Goal: Task Accomplishment & Management: Use online tool/utility

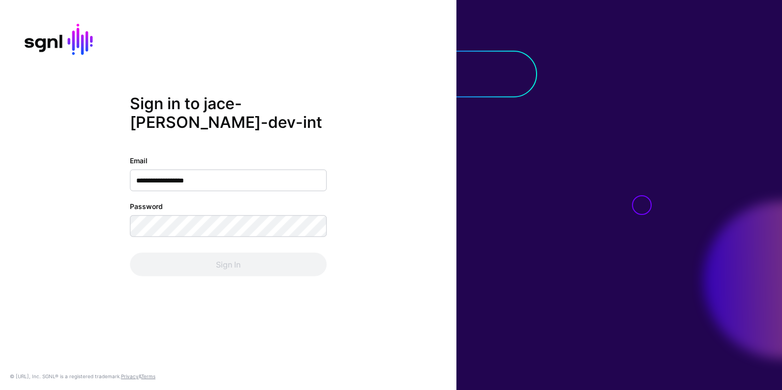
type input "**********"
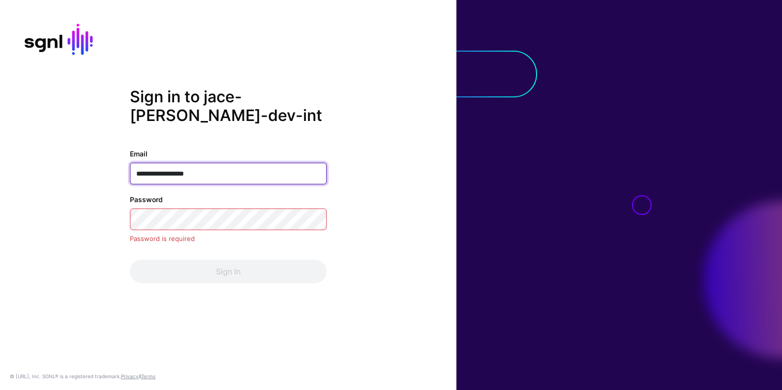
click at [215, 173] on input "**********" at bounding box center [228, 174] width 197 height 22
type input "**********"
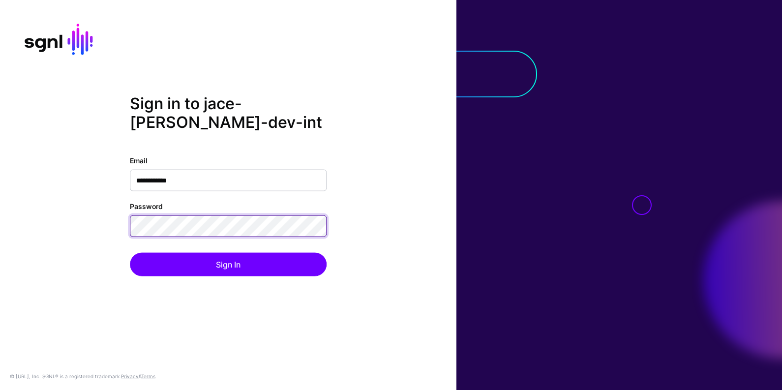
click at [130, 253] on button "Sign In" at bounding box center [228, 265] width 197 height 24
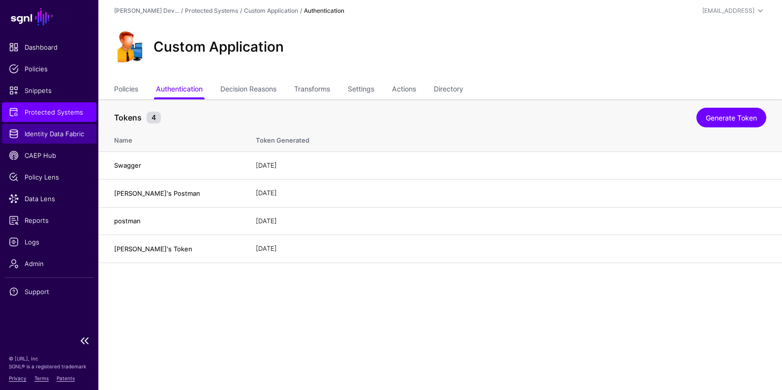
click at [61, 134] on span "Identity Data Fabric" at bounding box center [49, 134] width 81 height 10
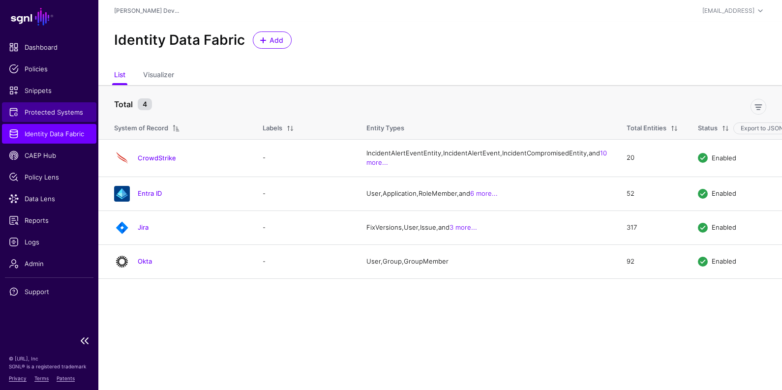
click at [64, 115] on span "Protected Systems" at bounding box center [49, 112] width 81 height 10
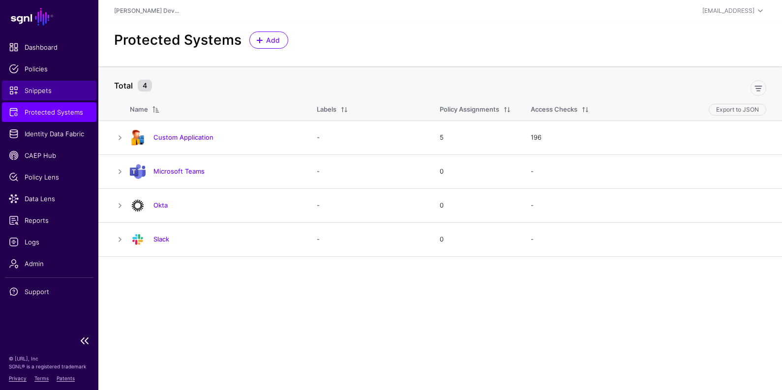
click at [48, 90] on span "Snippets" at bounding box center [49, 91] width 81 height 10
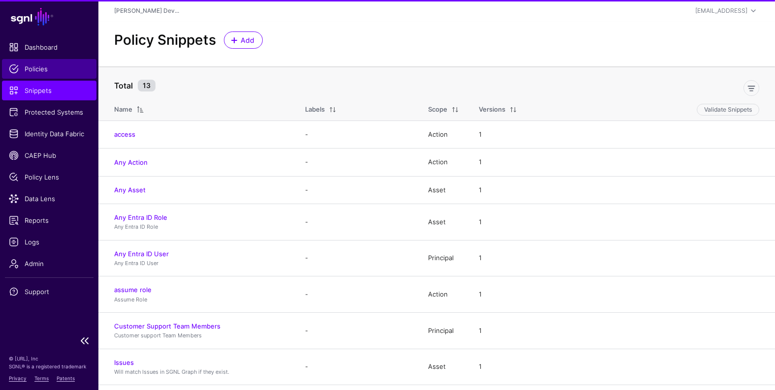
click at [38, 60] on link "Policies" at bounding box center [49, 69] width 94 height 20
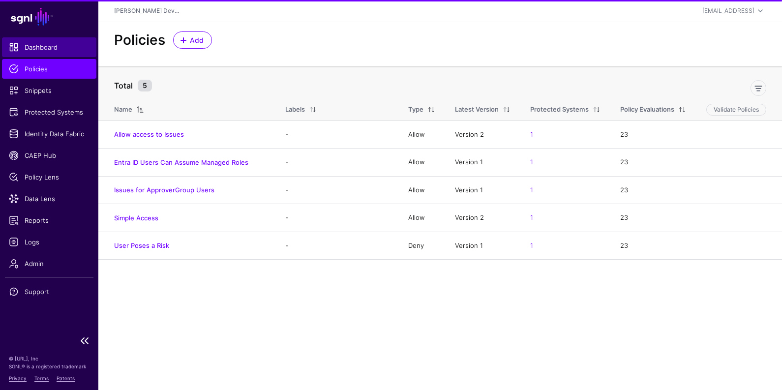
click at [45, 55] on link "Dashboard" at bounding box center [49, 47] width 94 height 20
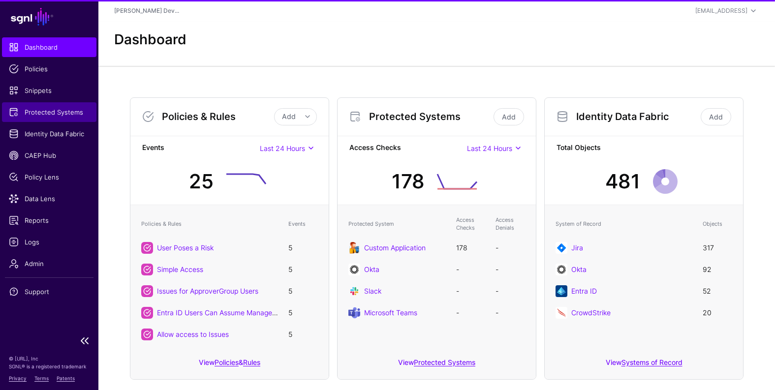
click at [54, 112] on span "Protected Systems" at bounding box center [49, 112] width 81 height 10
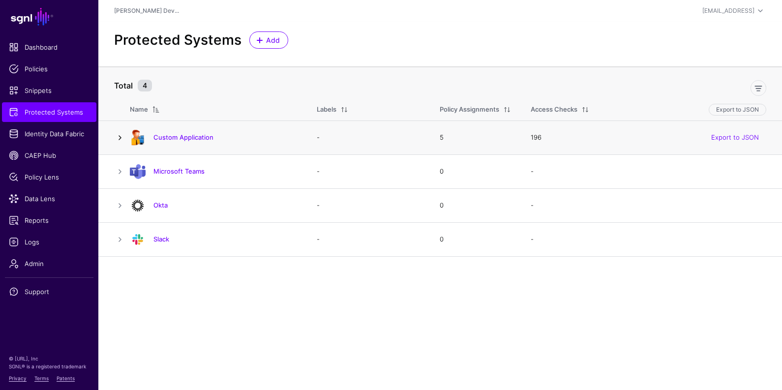
click at [118, 137] on link at bounding box center [120, 138] width 12 height 12
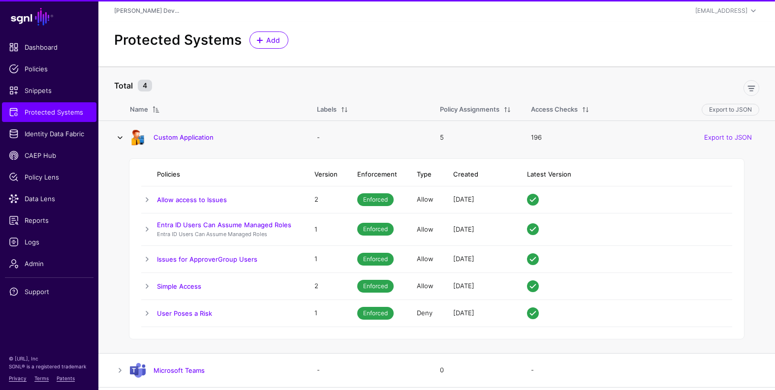
click at [118, 137] on link at bounding box center [120, 138] width 12 height 12
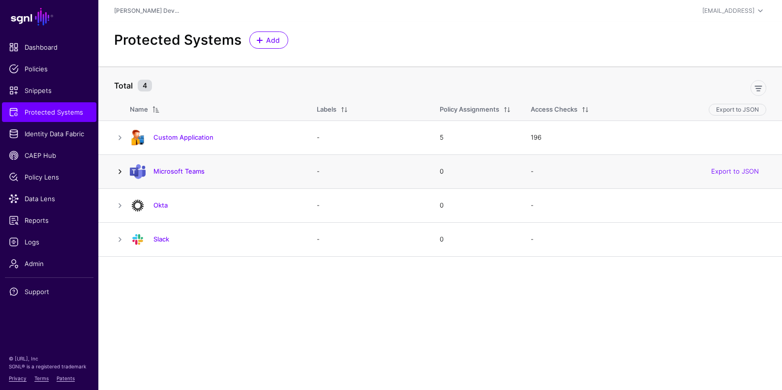
click at [122, 171] on link at bounding box center [120, 172] width 12 height 12
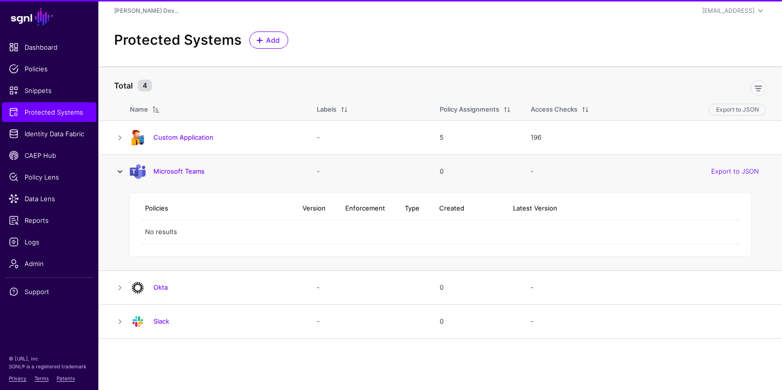
click at [122, 171] on link at bounding box center [120, 172] width 12 height 12
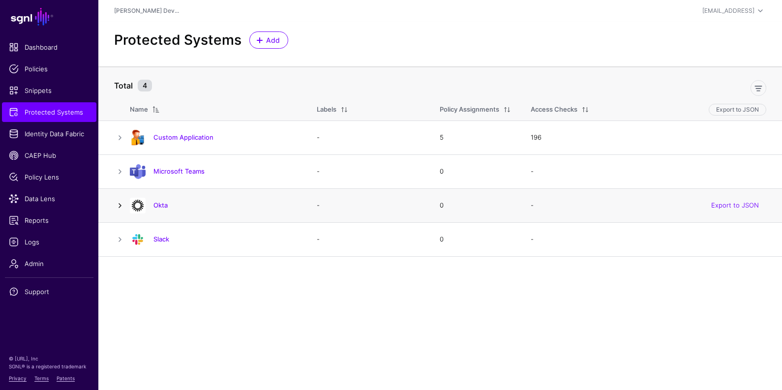
click at [124, 209] on link at bounding box center [120, 206] width 12 height 12
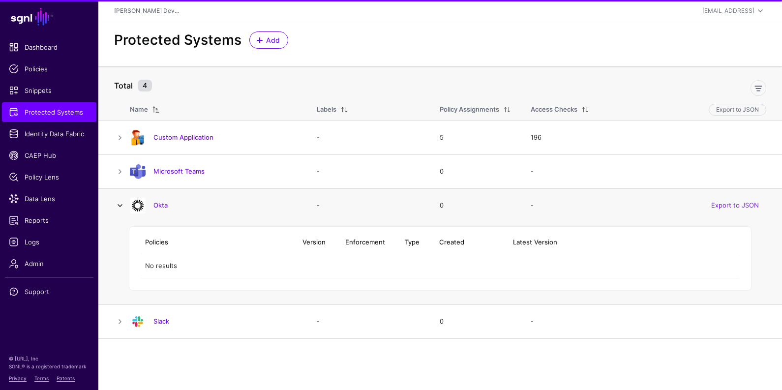
click at [124, 209] on link at bounding box center [120, 206] width 12 height 12
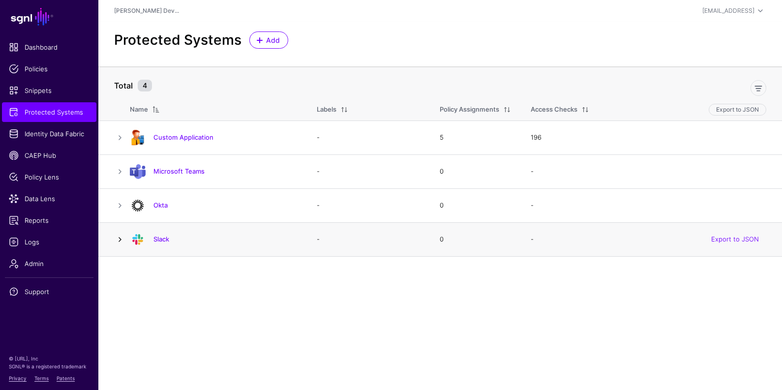
click at [122, 239] on link at bounding box center [120, 240] width 12 height 12
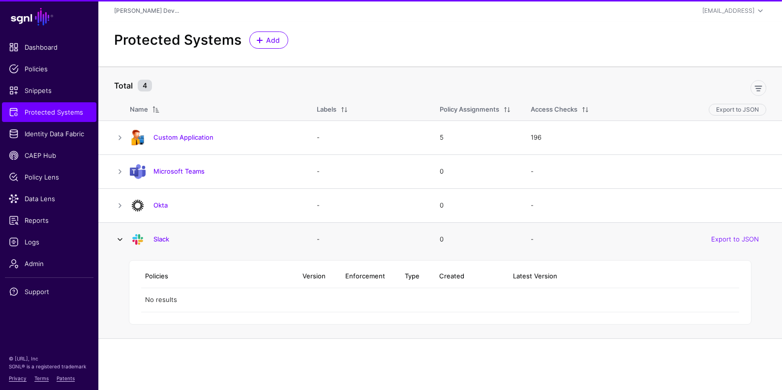
click at [122, 239] on link at bounding box center [120, 240] width 12 height 12
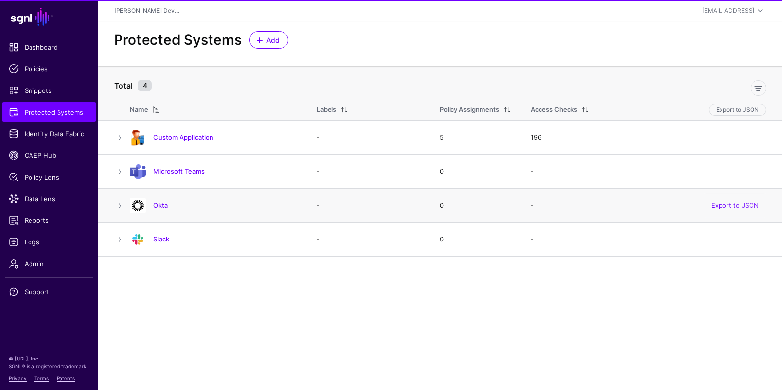
click at [121, 212] on td at bounding box center [113, 205] width 31 height 34
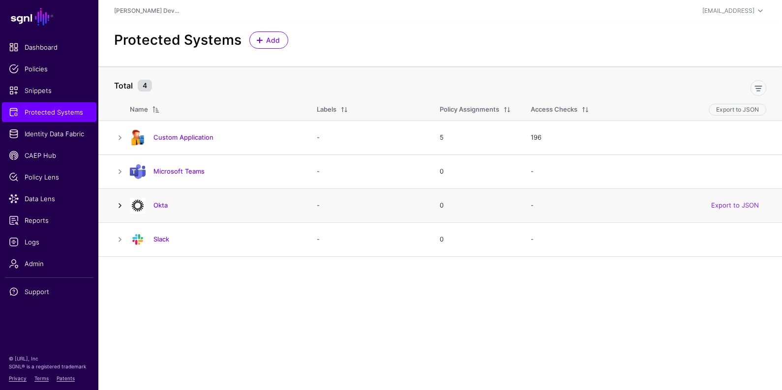
click at [120, 209] on link at bounding box center [120, 206] width 12 height 12
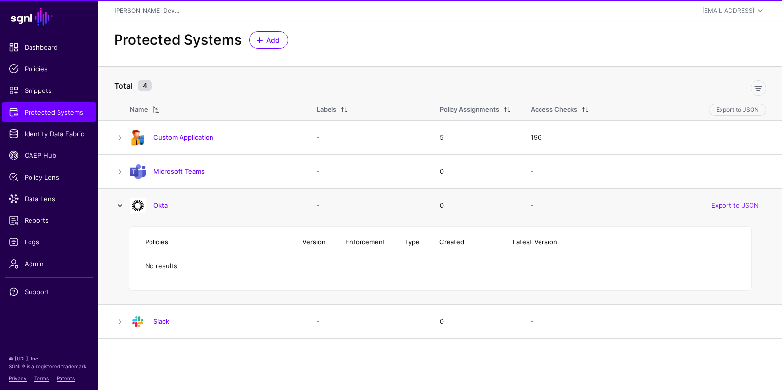
click at [120, 209] on link at bounding box center [120, 206] width 12 height 12
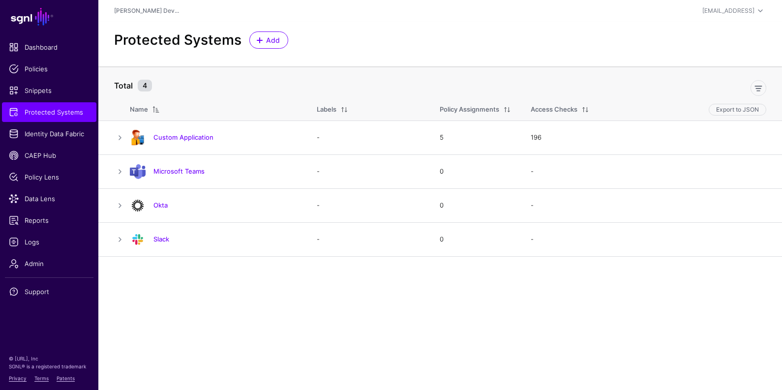
click at [220, 300] on main "SGNL Dashboard Policies Snippets Protected Systems Identity Data Fabric CAEP Hu…" at bounding box center [391, 195] width 782 height 390
click at [419, 89] on div at bounding box center [463, 86] width 614 height 20
click at [51, 123] on ul "Dashboard Policies Snippets Protected Systems Identity Data Fabric CAEP Hub Pol…" at bounding box center [49, 183] width 98 height 293
click at [193, 139] on link "Custom Application" at bounding box center [183, 137] width 60 height 8
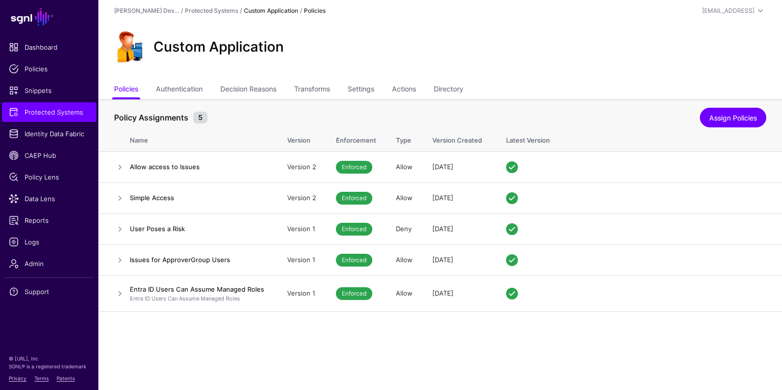
click at [477, 87] on ul "Policies Authentication Decision Reasons Transforms Settings Actions Directory" at bounding box center [440, 90] width 652 height 19
click at [452, 85] on link "Directory" at bounding box center [449, 90] width 30 height 19
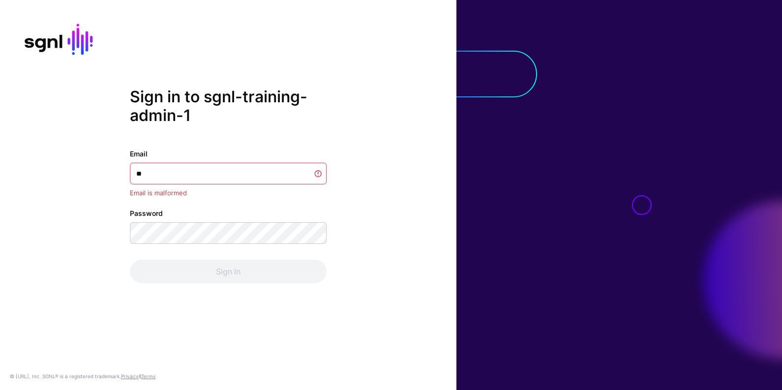
type input "*"
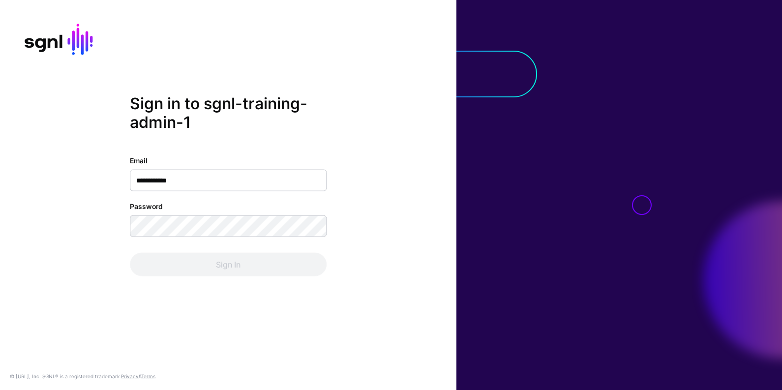
type input "**********"
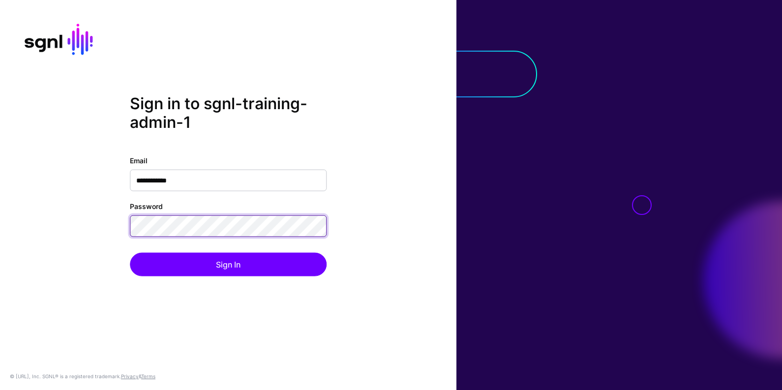
click at [130, 253] on button "Sign In" at bounding box center [228, 265] width 197 height 24
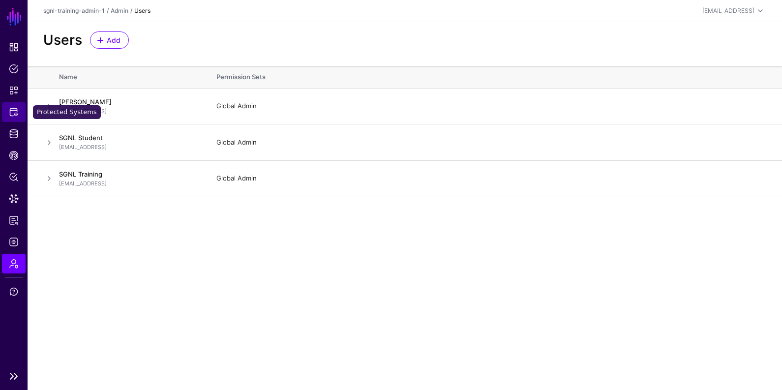
click at [14, 109] on span "Protected Systems" at bounding box center [14, 112] width 10 height 10
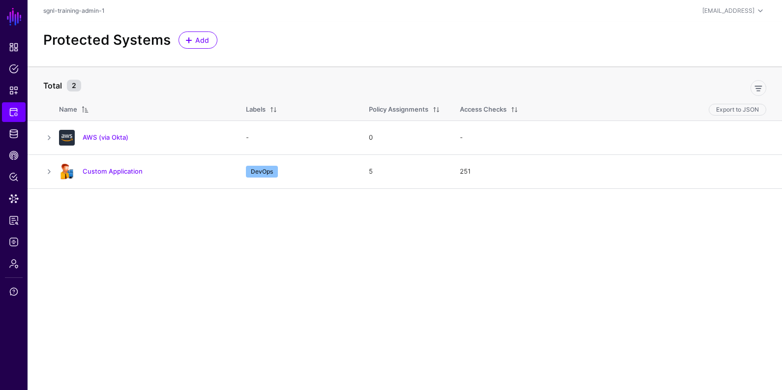
click at [111, 169] on link "Custom Application" at bounding box center [113, 171] width 60 height 8
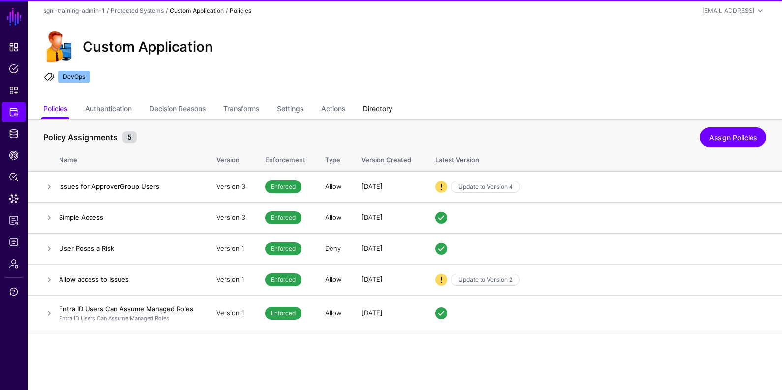
click at [388, 111] on link "Directory" at bounding box center [378, 109] width 30 height 19
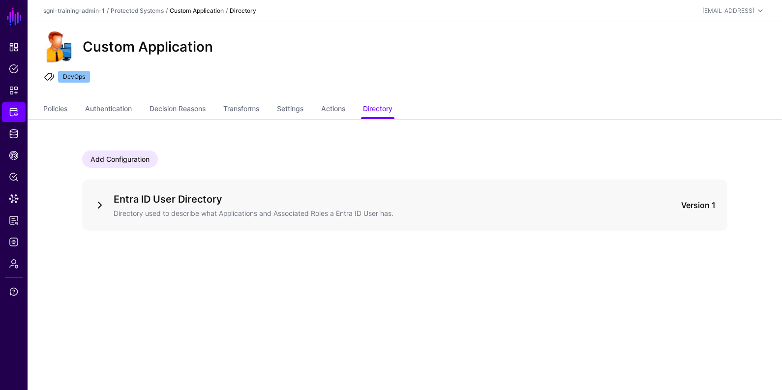
click at [99, 205] on link at bounding box center [100, 205] width 12 height 12
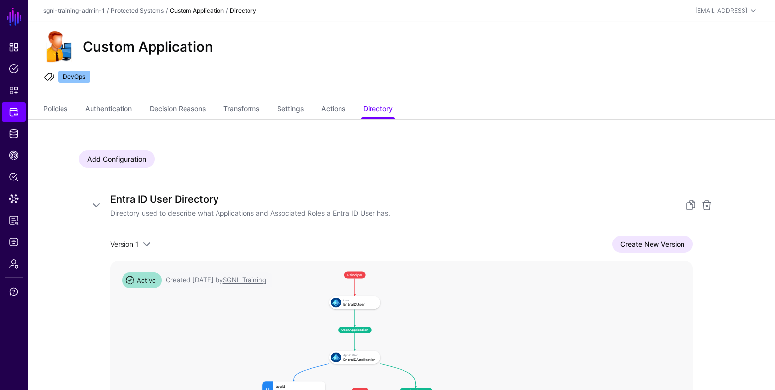
scroll to position [44, 0]
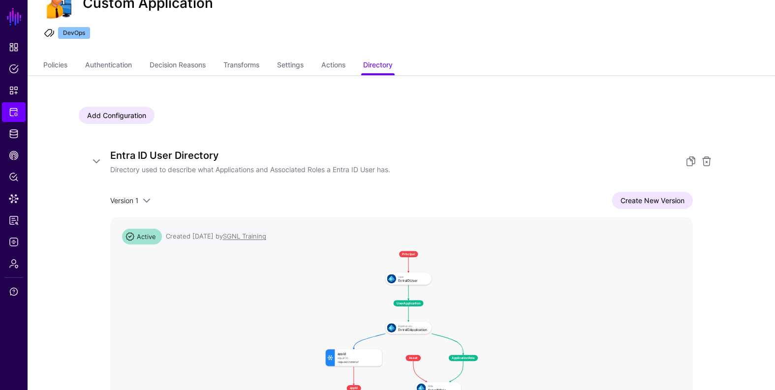
click at [521, 201] on div "Create New Version" at bounding box center [422, 200] width 540 height 17
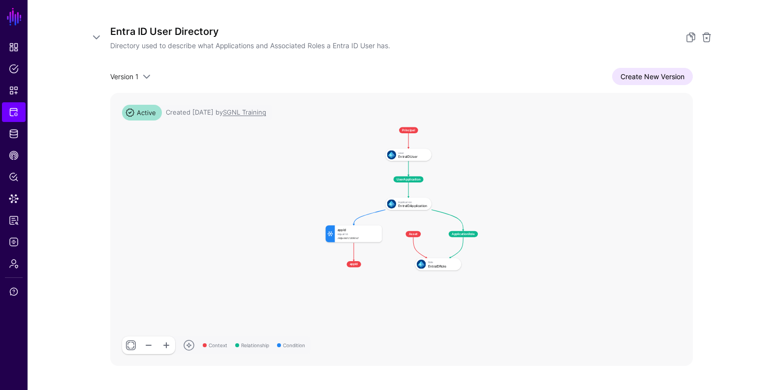
scroll to position [203, 0]
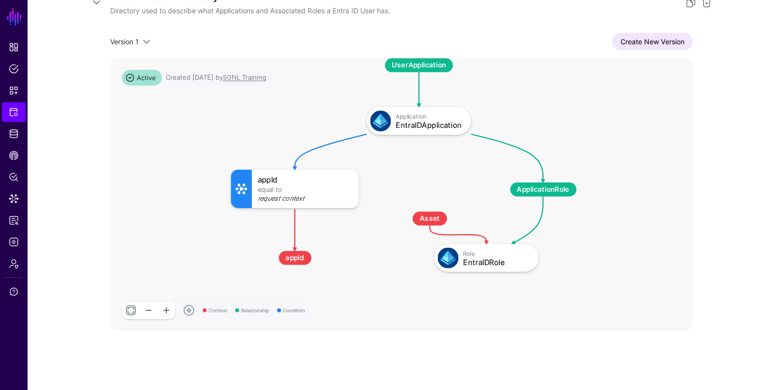
drag, startPoint x: 397, startPoint y: 194, endPoint x: 392, endPoint y: 217, distance: 23.5
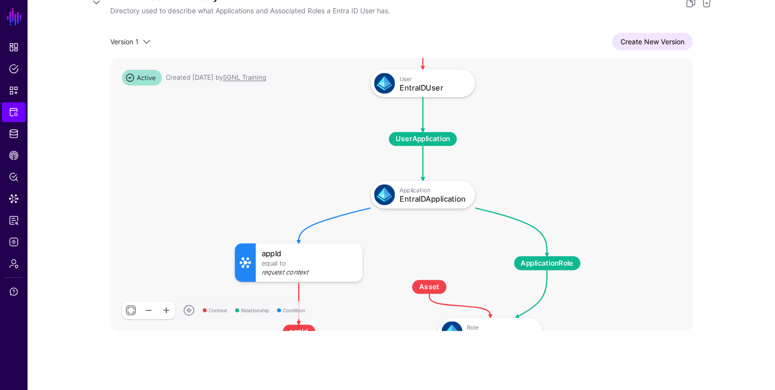
drag, startPoint x: 388, startPoint y: 186, endPoint x: 394, endPoint y: 249, distance: 63.2
click at [394, 253] on rect at bounding box center [223, 8] width 68704 height 32205
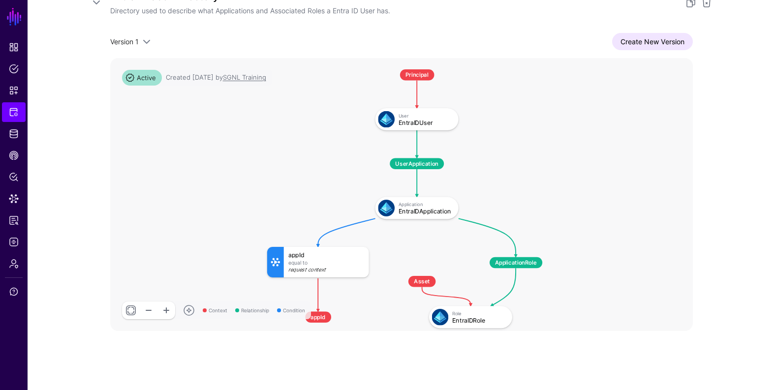
click at [395, 249] on rect at bounding box center [258, 60] width 54730 height 25655
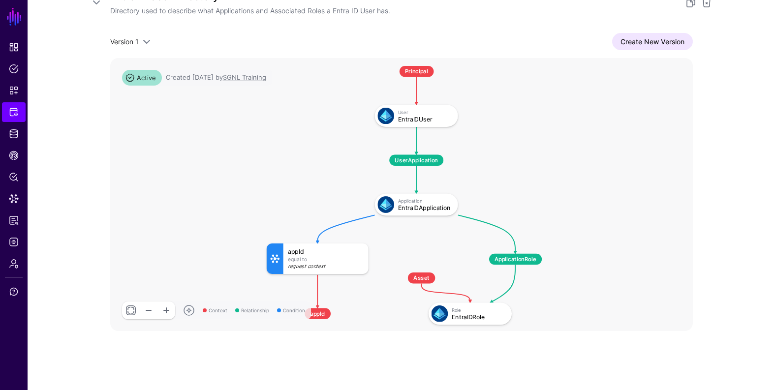
click at [394, 244] on rect at bounding box center [257, 56] width 54730 height 25655
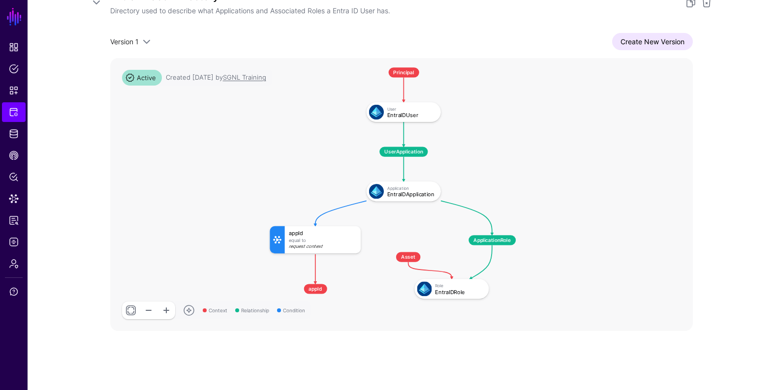
drag, startPoint x: 304, startPoint y: 204, endPoint x: 313, endPoint y: 187, distance: 18.7
click at [313, 187] on rect at bounding box center [261, 59] width 48908 height 22926
click at [497, 236] on span "ApplicationRole" at bounding box center [491, 240] width 47 height 10
click at [481, 244] on span "ApplicationRole" at bounding box center [491, 240] width 47 height 10
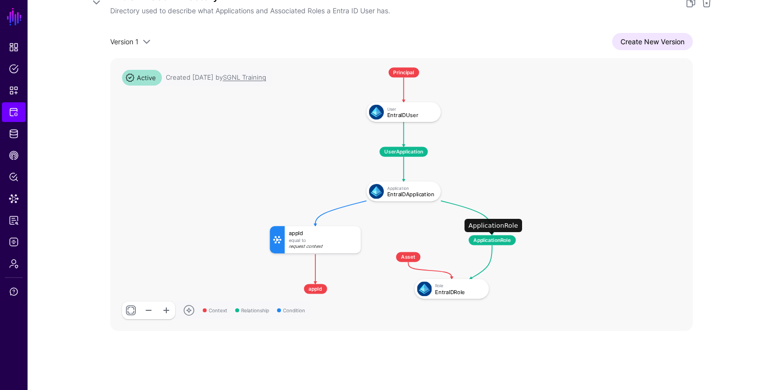
click at [481, 244] on span "ApplicationRole" at bounding box center [491, 240] width 47 height 10
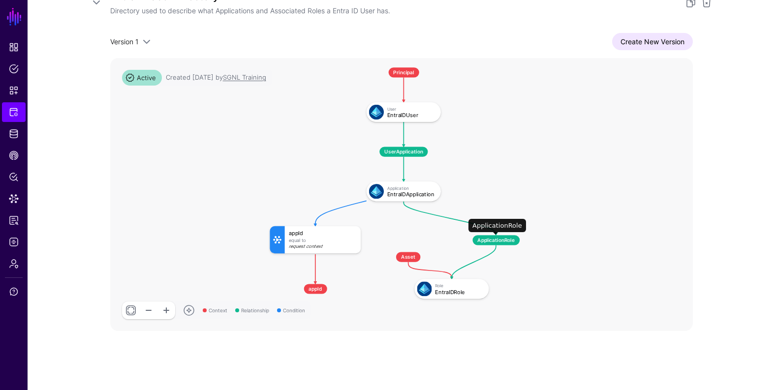
click at [485, 244] on span "ApplicationRole" at bounding box center [495, 240] width 47 height 10
click at [405, 257] on span "Asset" at bounding box center [407, 257] width 25 height 10
click at [409, 258] on span "Asset" at bounding box center [411, 259] width 25 height 10
click at [320, 232] on div "appId" at bounding box center [323, 233] width 68 height 6
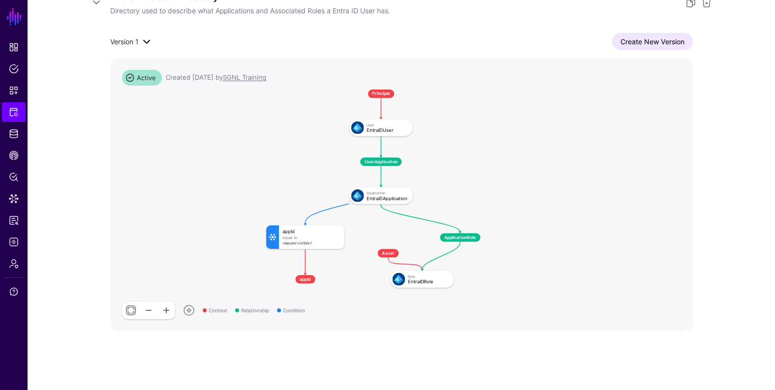
click at [118, 46] on span "Version 1" at bounding box center [124, 41] width 28 height 10
click at [46, 66] on app-integrations-item-directory "Add Configuration Entra ID User Directory Directory used to describe what Appli…" at bounding box center [401, 154] width 747 height 477
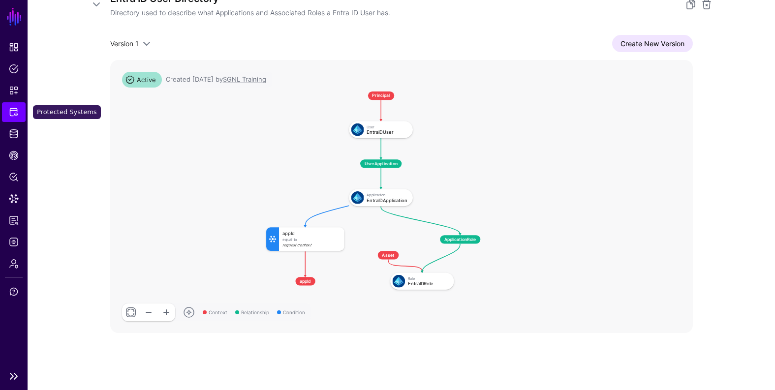
click at [11, 110] on span "Protected Systems" at bounding box center [14, 112] width 10 height 10
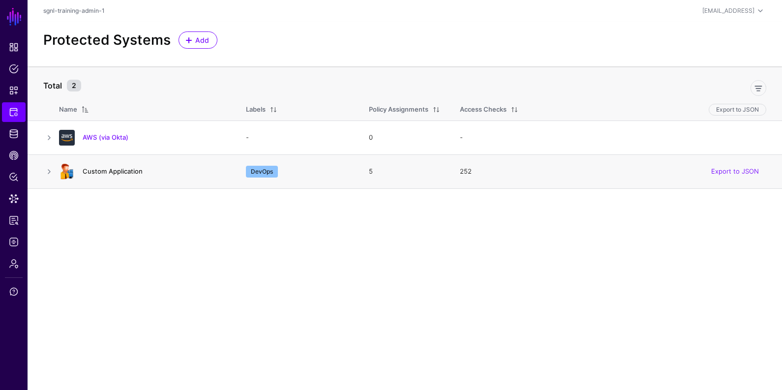
click at [110, 171] on link "Custom Application" at bounding box center [113, 171] width 60 height 8
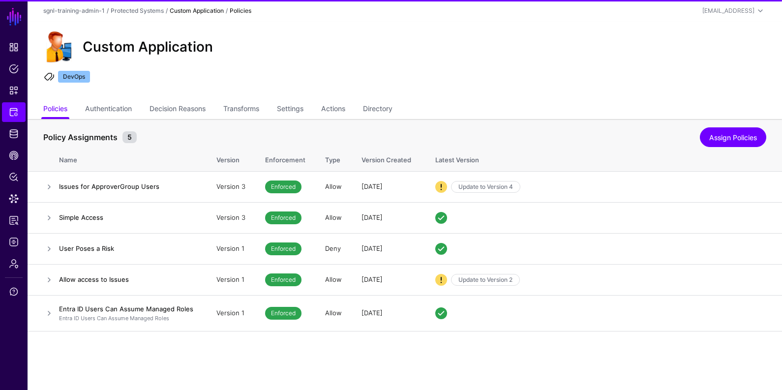
click at [381, 99] on div "Custom Application DevOps" at bounding box center [405, 61] width 754 height 79
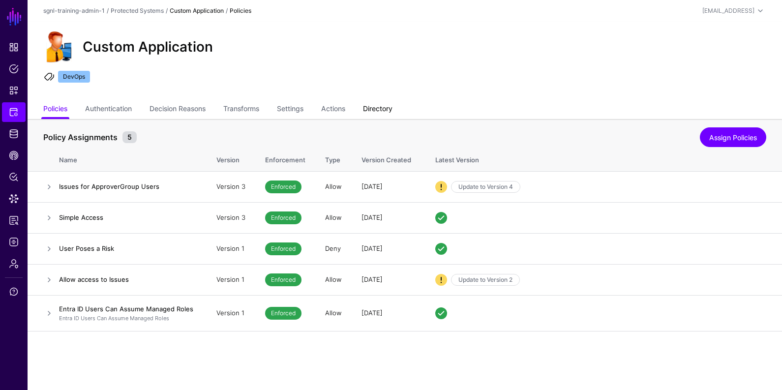
click at [389, 107] on link "Directory" at bounding box center [378, 109] width 30 height 19
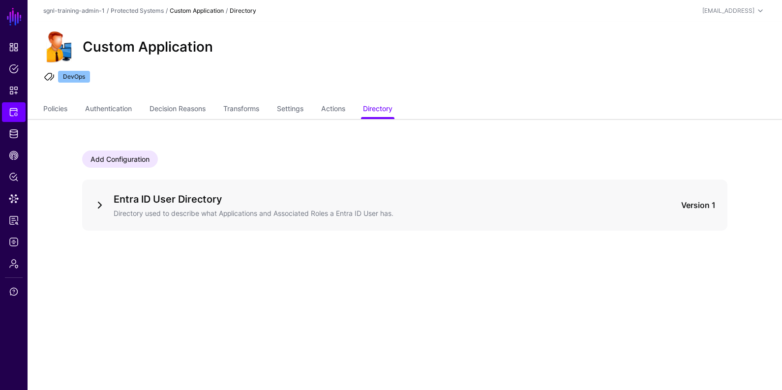
click at [94, 205] on link at bounding box center [100, 205] width 12 height 12
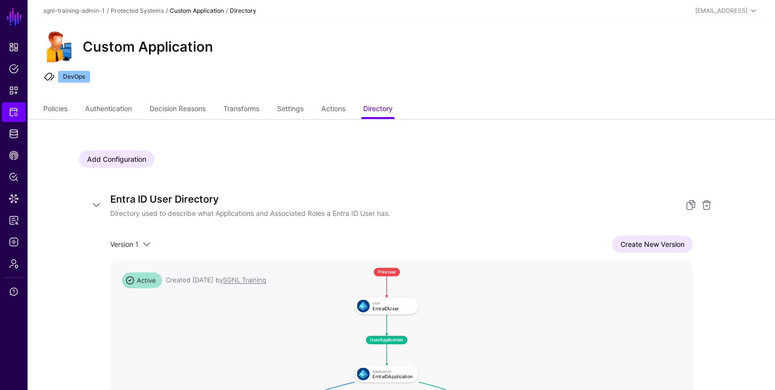
click at [396, 48] on div "Custom Application" at bounding box center [400, 46] width 723 height 31
click at [690, 201] on link at bounding box center [691, 205] width 12 height 12
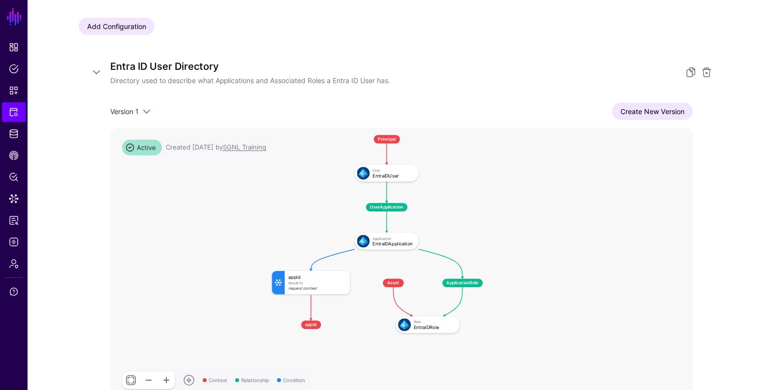
scroll to position [207, 0]
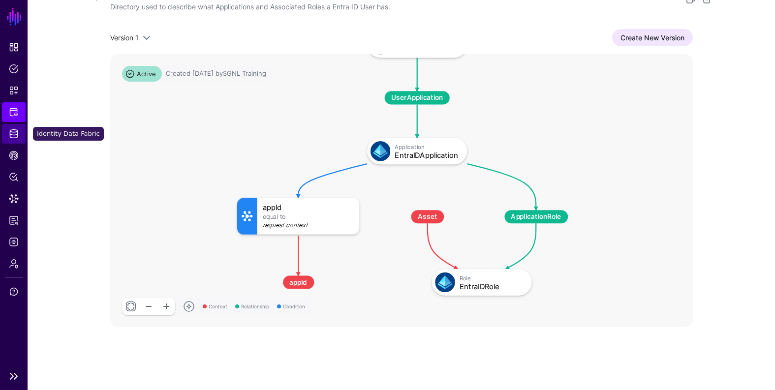
click at [8, 138] on link "Identity Data Fabric" at bounding box center [14, 134] width 24 height 20
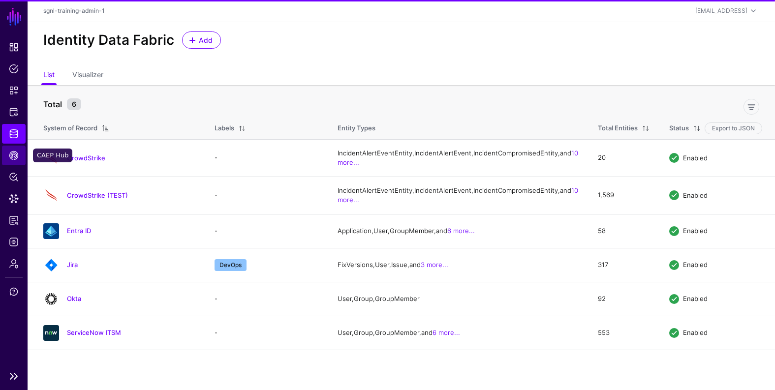
click at [13, 157] on span "CAEP Hub" at bounding box center [14, 155] width 10 height 10
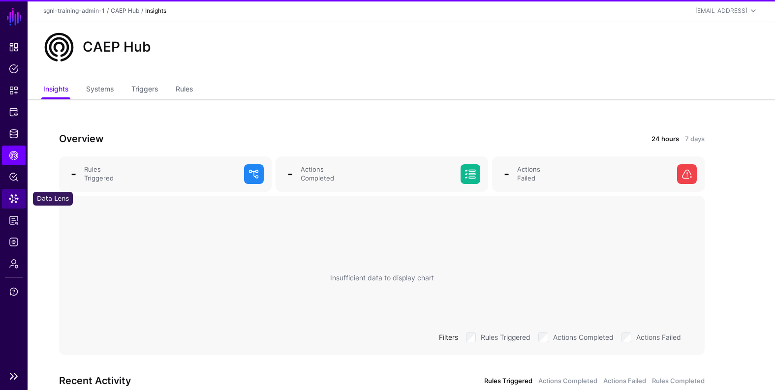
click at [17, 202] on span "Data Lens" at bounding box center [14, 199] width 10 height 10
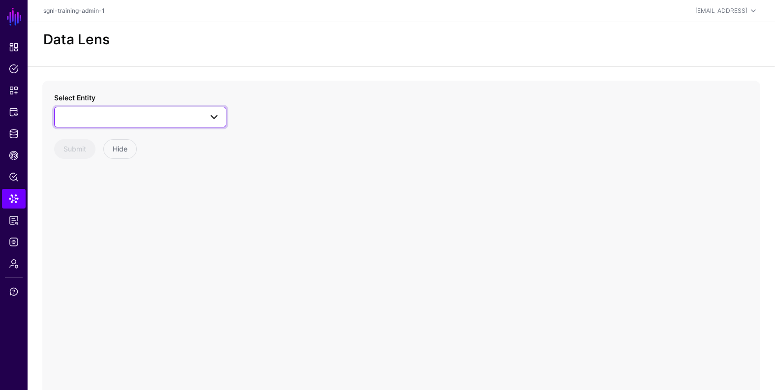
click at [207, 119] on span at bounding box center [211, 117] width 18 height 12
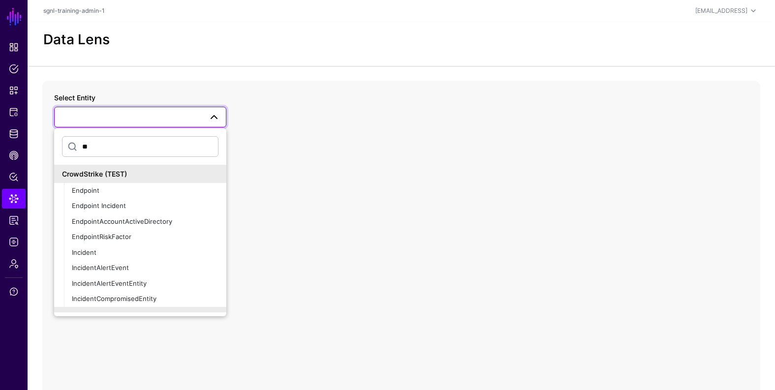
type input "*"
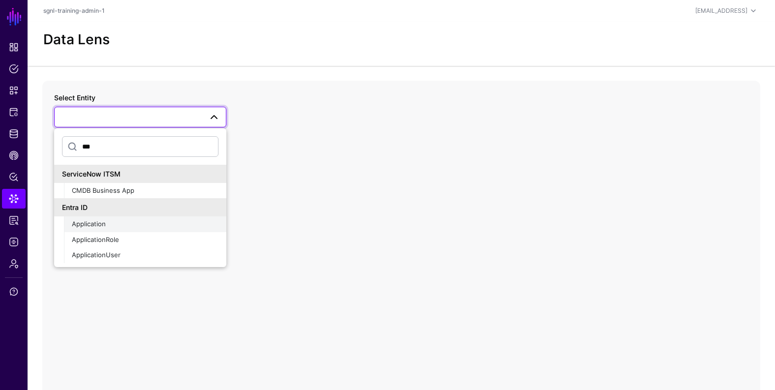
type input "***"
click at [91, 221] on span "Application" at bounding box center [89, 224] width 34 height 8
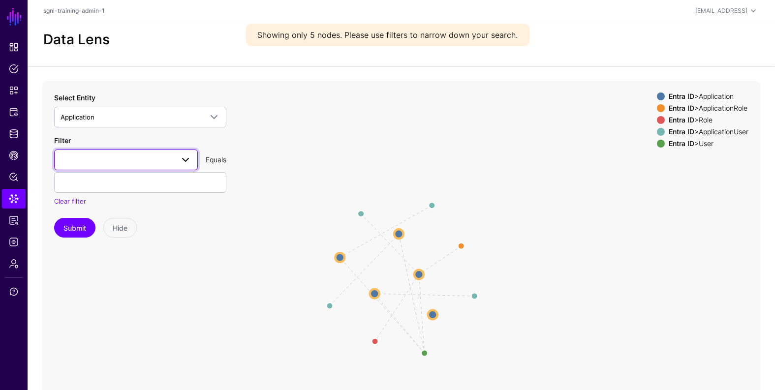
click at [186, 158] on span at bounding box center [185, 160] width 12 height 12
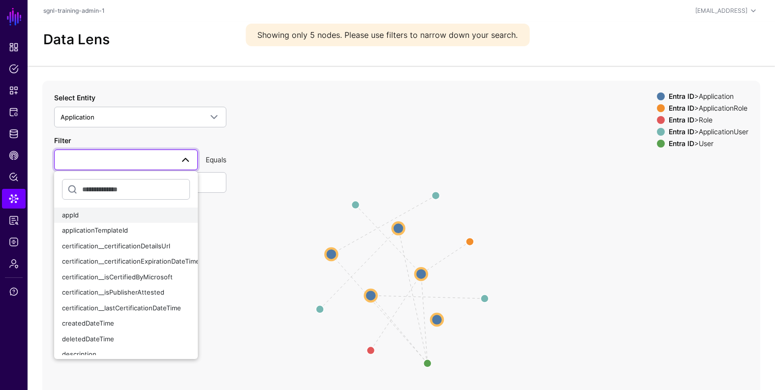
click at [129, 214] on div "appId" at bounding box center [126, 215] width 128 height 10
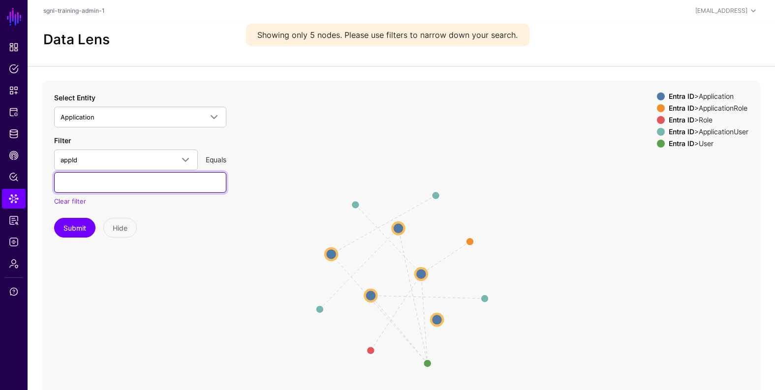
click at [157, 181] on input "text" at bounding box center [140, 182] width 172 height 21
paste input "**********"
type input "**********"
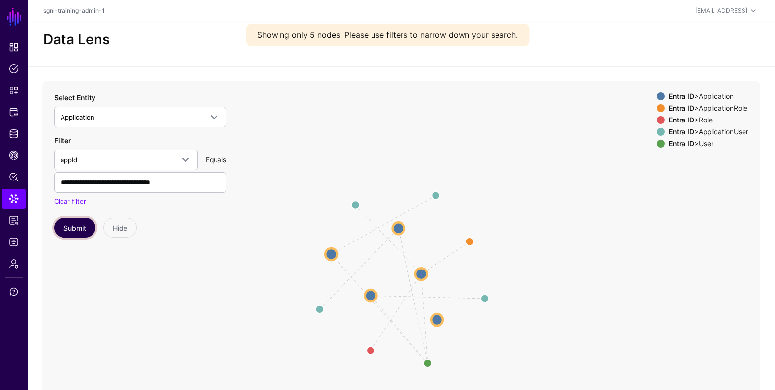
click at [68, 225] on button "Submit" at bounding box center [74, 228] width 41 height 20
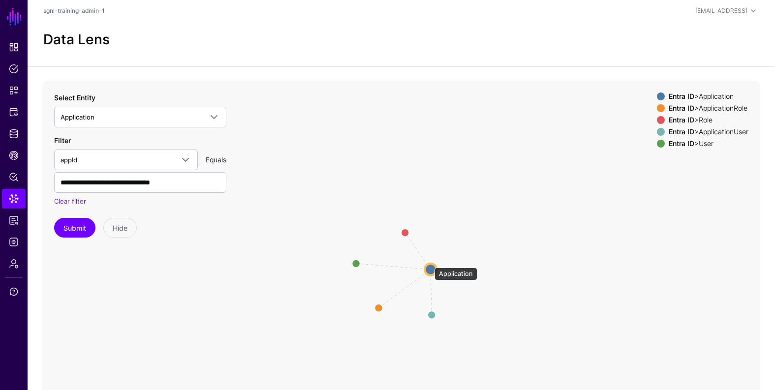
click at [429, 263] on circle at bounding box center [430, 269] width 12 height 12
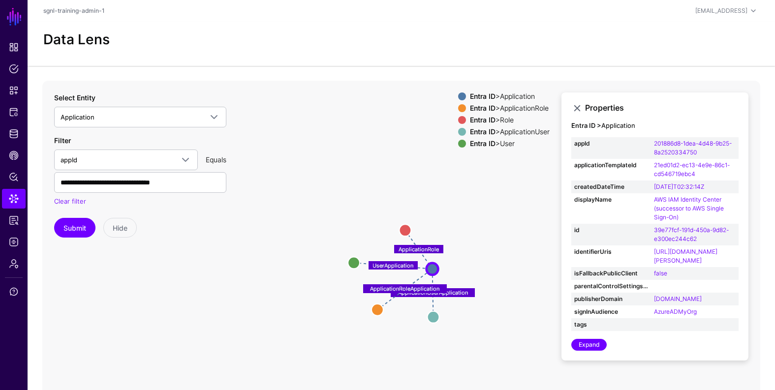
click at [387, 267] on text "UserApplication" at bounding box center [392, 265] width 41 height 7
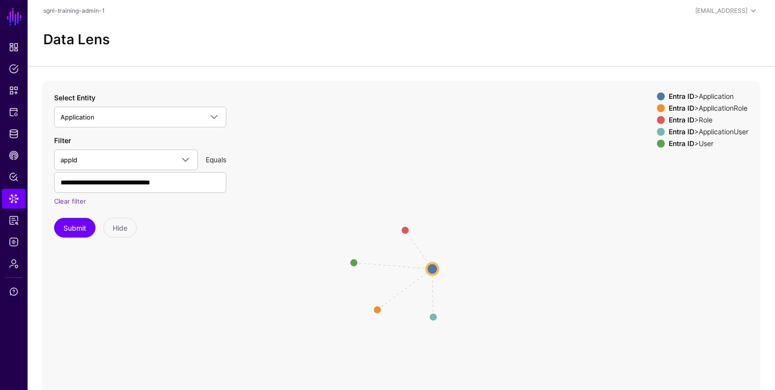
click at [656, 146] on span at bounding box center [660, 144] width 8 height 8
click at [430, 271] on circle at bounding box center [432, 269] width 12 height 12
click at [429, 267] on circle at bounding box center [431, 268] width 12 height 12
click at [433, 267] on circle at bounding box center [432, 267] width 12 height 12
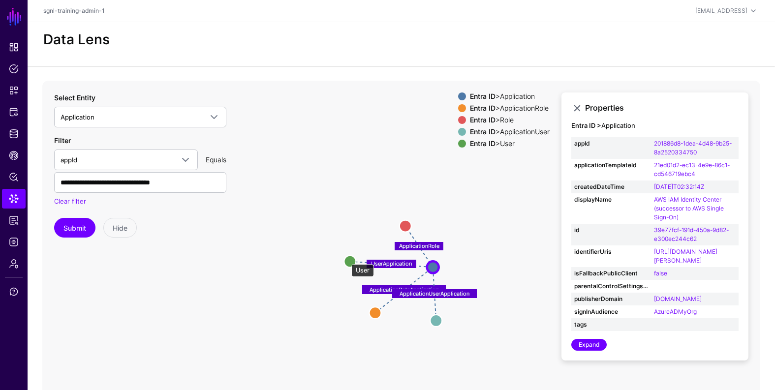
click at [346, 259] on circle at bounding box center [350, 261] width 12 height 12
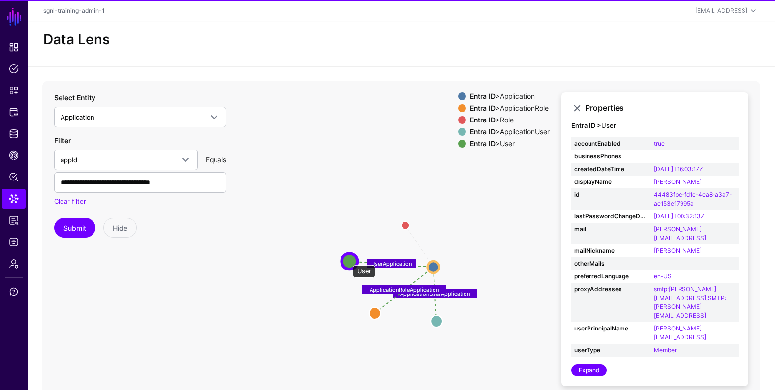
click at [349, 261] on circle at bounding box center [349, 261] width 16 height 16
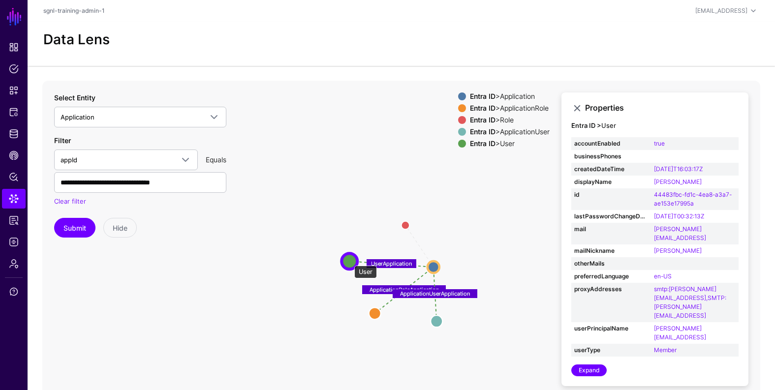
click at [349, 261] on circle at bounding box center [349, 261] width 16 height 16
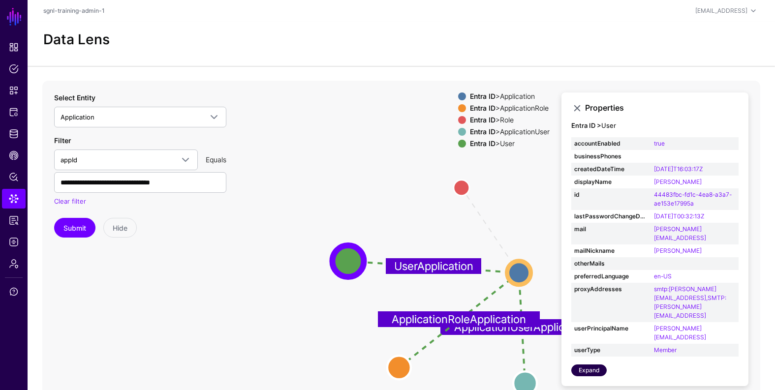
click at [588, 364] on link "Expand" at bounding box center [588, 370] width 35 height 12
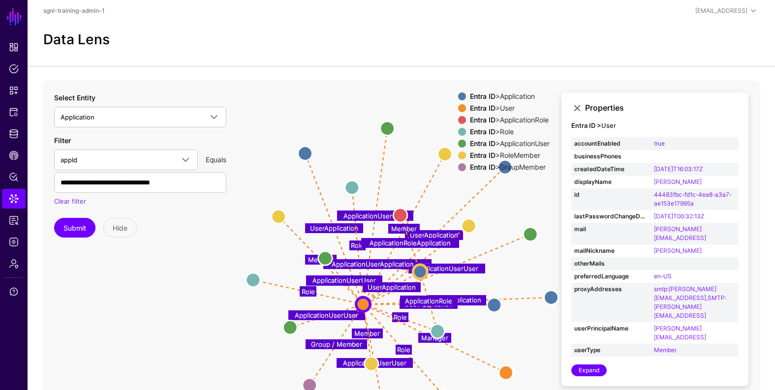
click at [222, 258] on icon "UserApplication UserApplication UserApplication UserApplication Role Role Role …" at bounding box center [400, 277] width 717 height 393
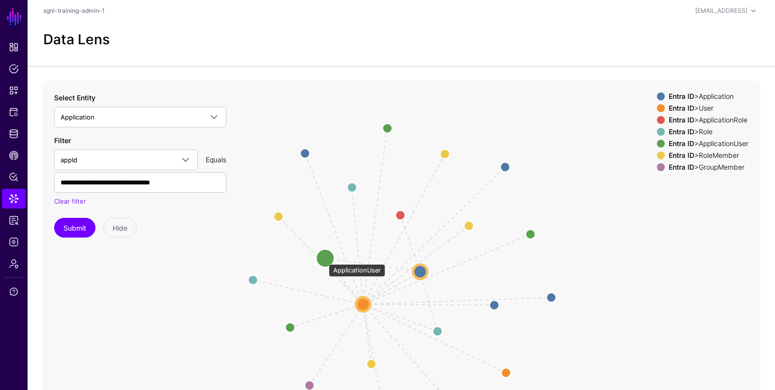
click at [324, 259] on circle at bounding box center [325, 258] width 19 height 19
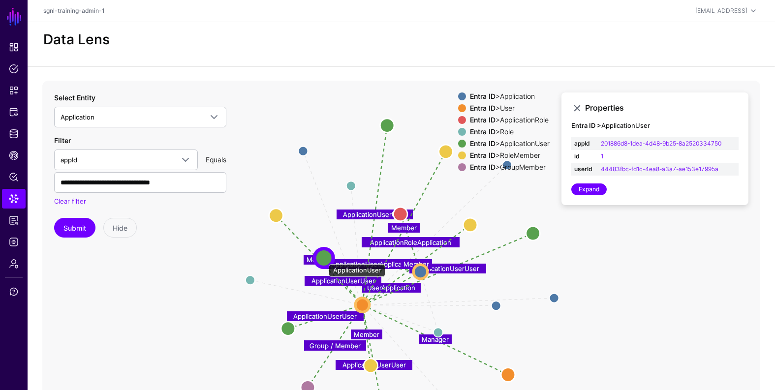
click at [324, 259] on circle at bounding box center [323, 257] width 19 height 19
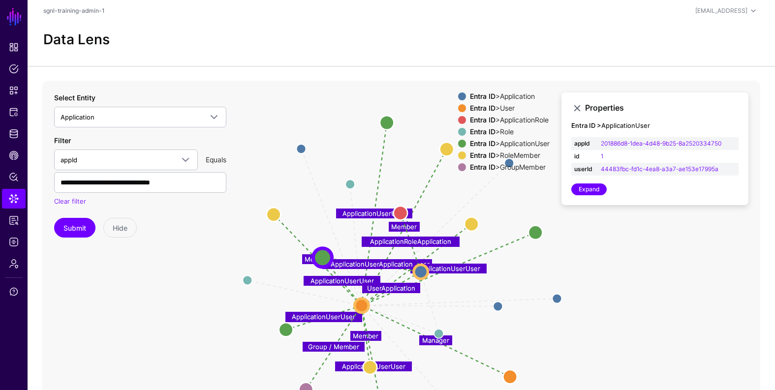
click at [280, 268] on icon "UserApplication UserApplication UserApplication UserApplication Role Role Role …" at bounding box center [400, 277] width 717 height 393
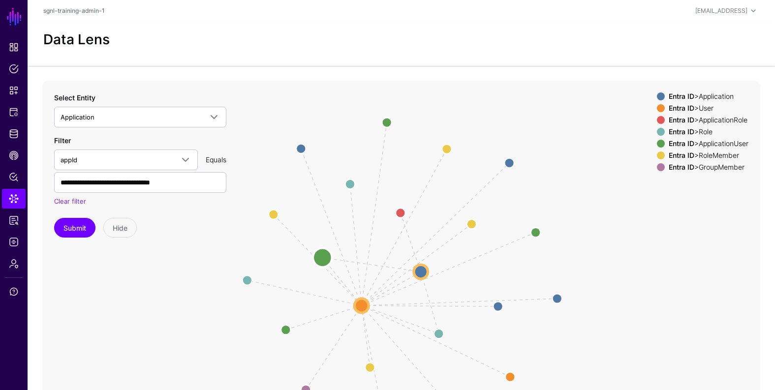
click at [325, 261] on circle at bounding box center [322, 257] width 19 height 19
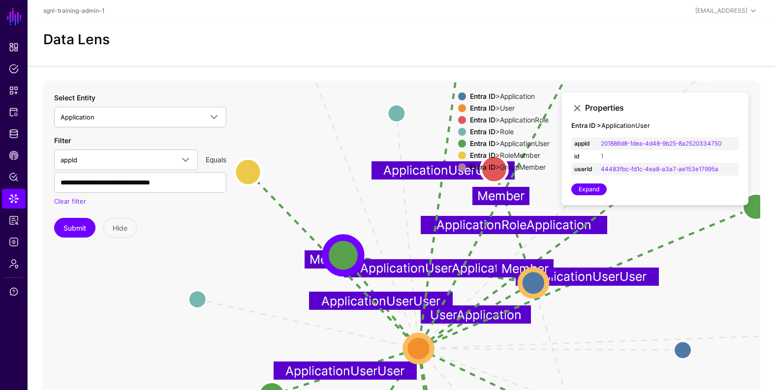
click at [458, 106] on span at bounding box center [462, 108] width 8 height 8
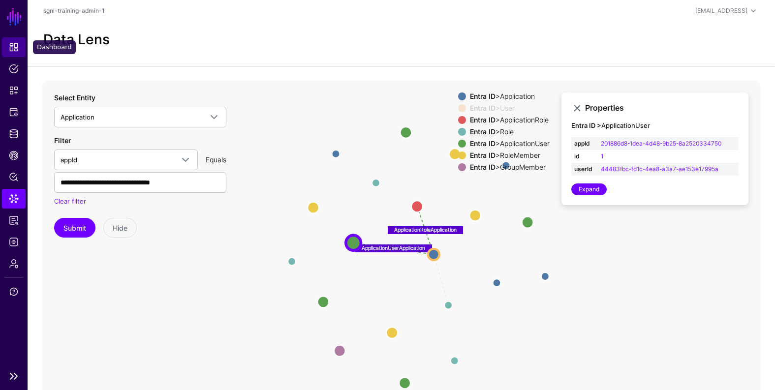
click at [15, 51] on span "Dashboard" at bounding box center [14, 47] width 10 height 10
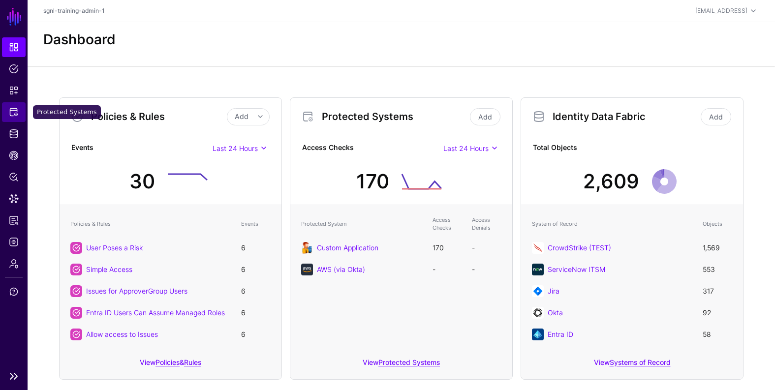
click at [14, 107] on link "Protected Systems" at bounding box center [14, 112] width 24 height 20
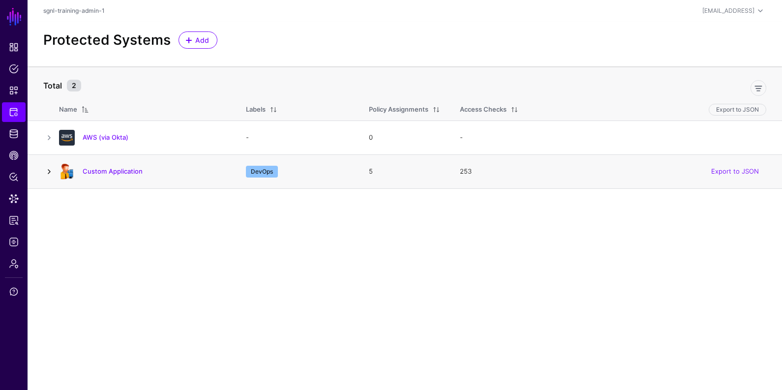
click at [49, 174] on link at bounding box center [49, 172] width 12 height 12
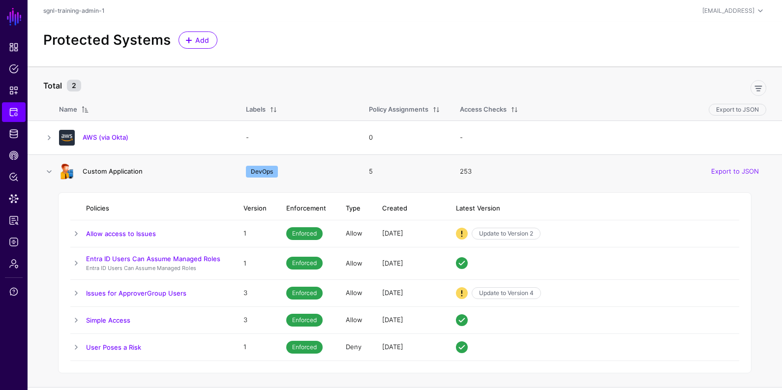
click at [87, 171] on link "Custom Application" at bounding box center [113, 171] width 60 height 8
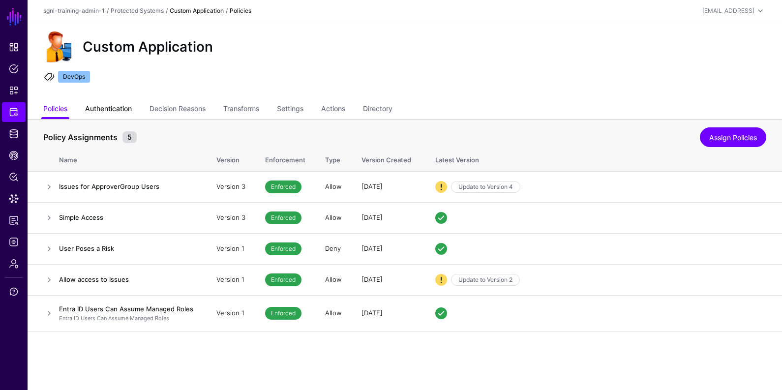
click at [110, 109] on link "Authentication" at bounding box center [108, 109] width 47 height 19
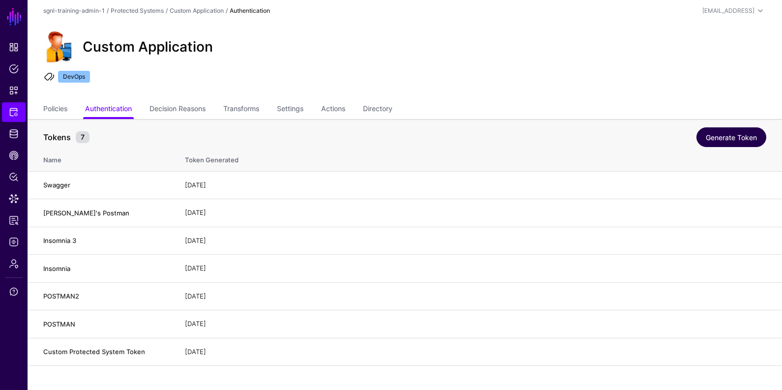
click at [741, 142] on link "Generate Token" at bounding box center [731, 137] width 70 height 20
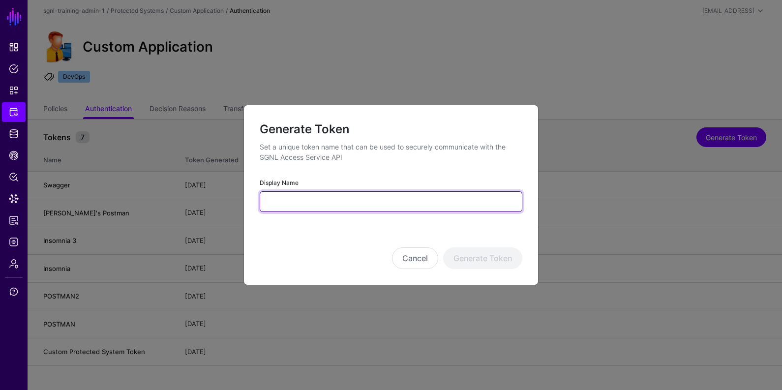
click at [382, 200] on input "Display Name" at bounding box center [391, 201] width 263 height 21
type input "*****"
click at [443, 247] on button "Generate Token" at bounding box center [482, 258] width 79 height 22
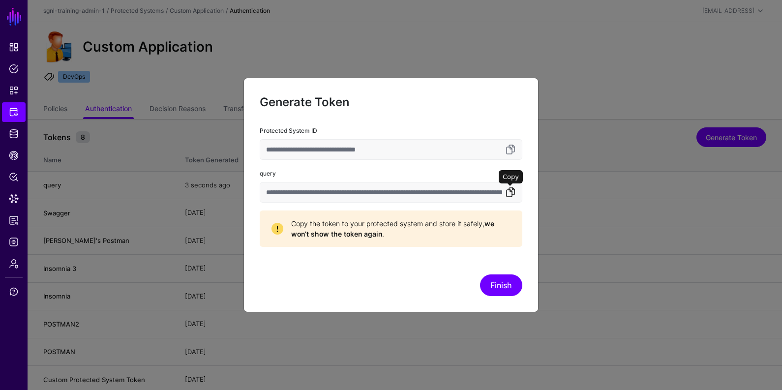
click at [511, 195] on link at bounding box center [511, 192] width 12 height 12
click at [511, 192] on link at bounding box center [511, 192] width 12 height 12
click at [598, 234] on ngb-modal-window "**********" at bounding box center [391, 195] width 782 height 390
click at [328, 22] on ngb-modal-window "**********" at bounding box center [391, 195] width 782 height 390
click at [495, 298] on div "**********" at bounding box center [390, 195] width 295 height 235
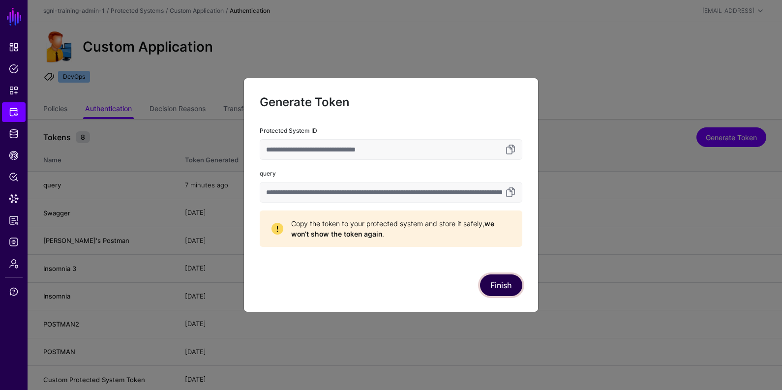
click at [492, 285] on button "Finish" at bounding box center [501, 285] width 42 height 22
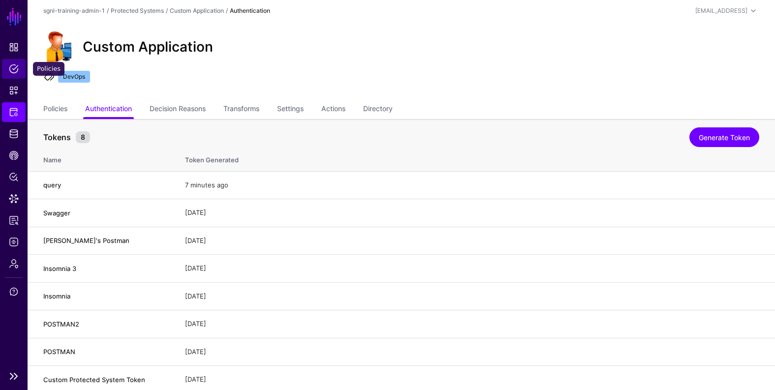
click at [12, 69] on span "Policies" at bounding box center [14, 69] width 10 height 10
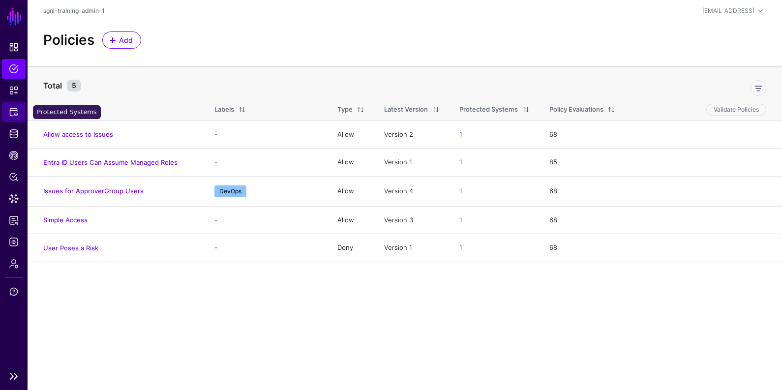
click at [18, 115] on span "Protected Systems" at bounding box center [14, 112] width 10 height 10
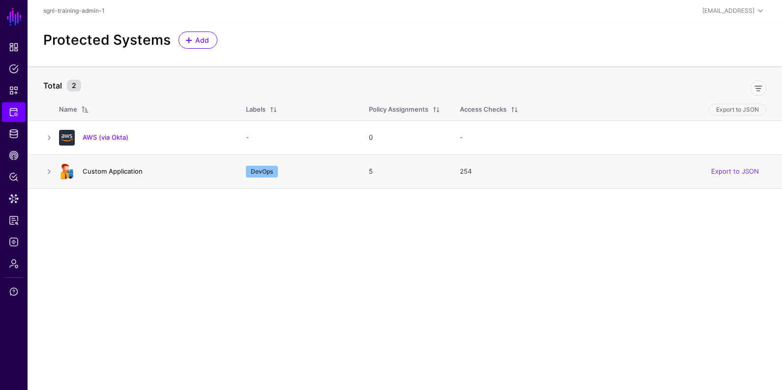
click at [114, 171] on link "Custom Application" at bounding box center [113, 171] width 60 height 8
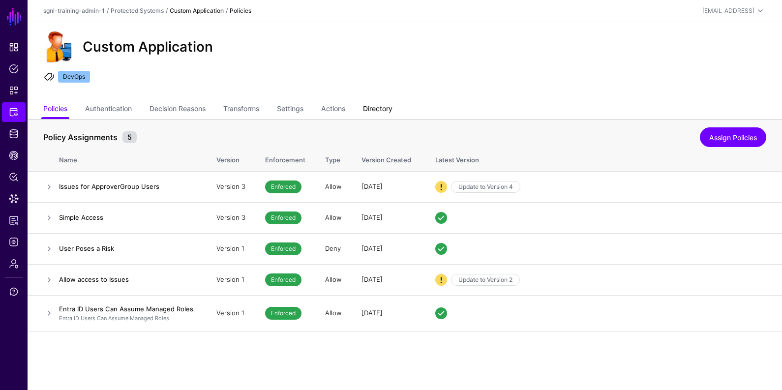
click at [382, 105] on link "Directory" at bounding box center [378, 109] width 30 height 19
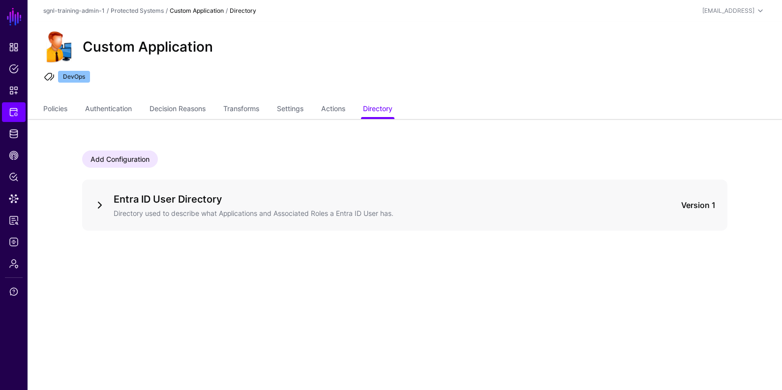
click at [97, 202] on link at bounding box center [100, 205] width 12 height 12
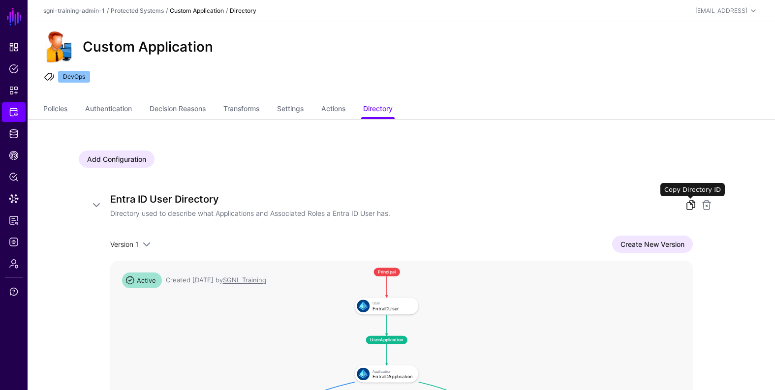
click at [688, 204] on link at bounding box center [691, 205] width 12 height 12
